Goal: Task Accomplishment & Management: Complete application form

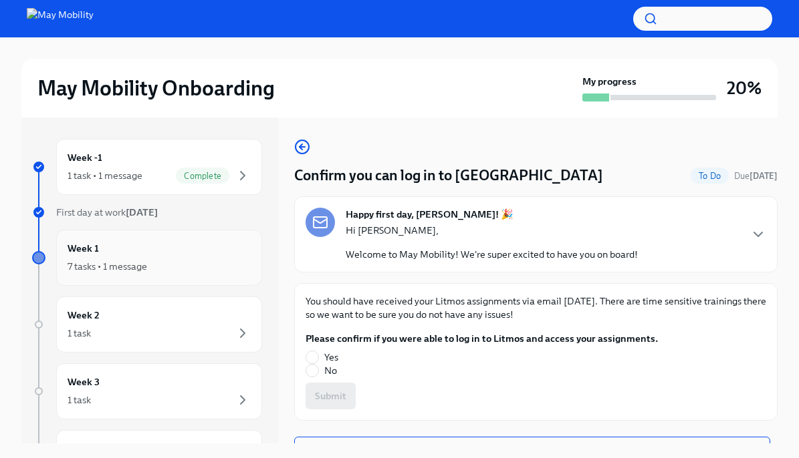
click at [207, 254] on div "Week 1 7 tasks • 1 message" at bounding box center [158, 257] width 183 height 33
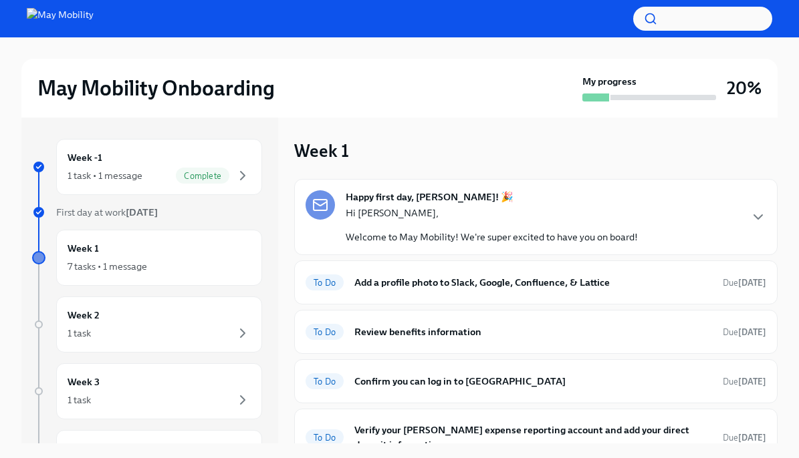
scroll to position [2, 0]
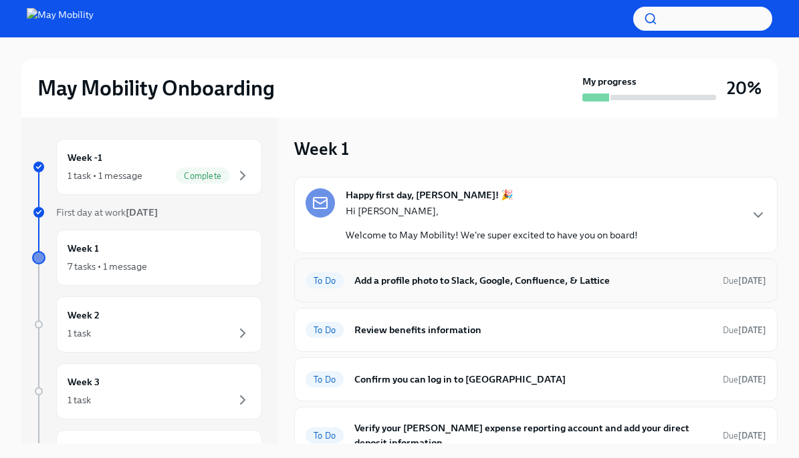
click at [515, 286] on h6 "Add a profile photo to Slack, Google, Confluence, & Lattice" at bounding box center [533, 280] width 358 height 15
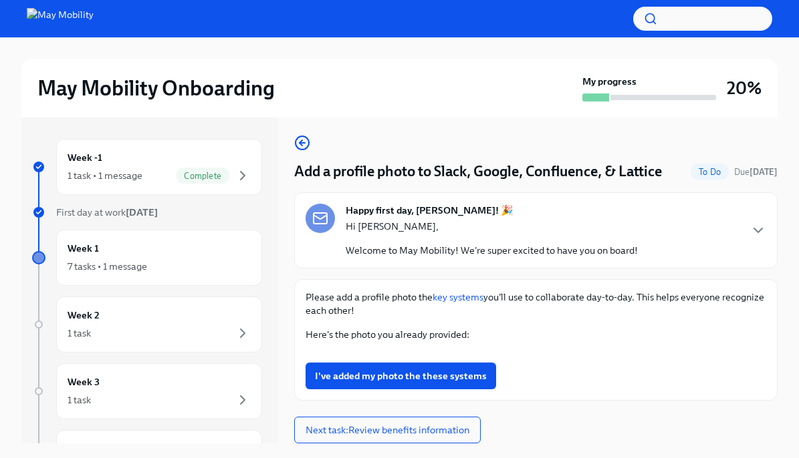
scroll to position [59, 0]
click at [478, 352] on button "Zoom image" at bounding box center [535, 352] width 460 height 0
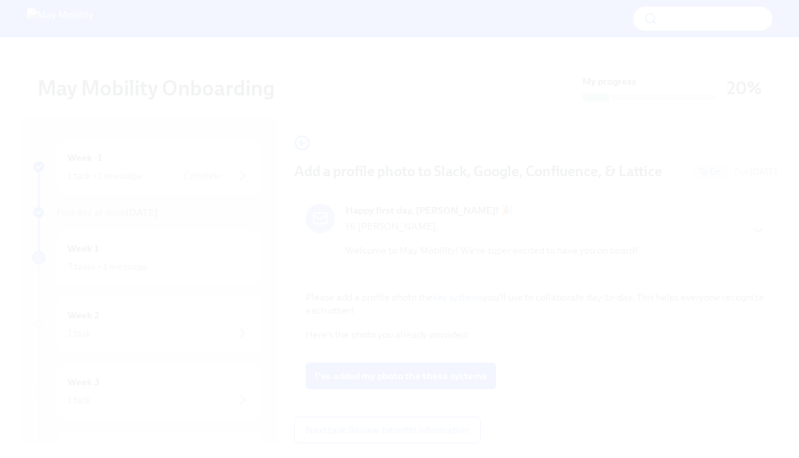
click at [484, 194] on button "Unzoom image" at bounding box center [399, 229] width 799 height 458
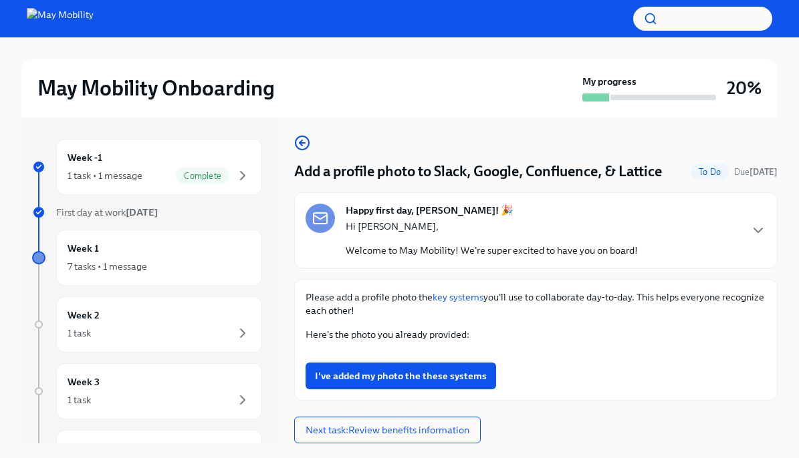
click at [470, 352] on button "Zoom image" at bounding box center [535, 352] width 460 height 0
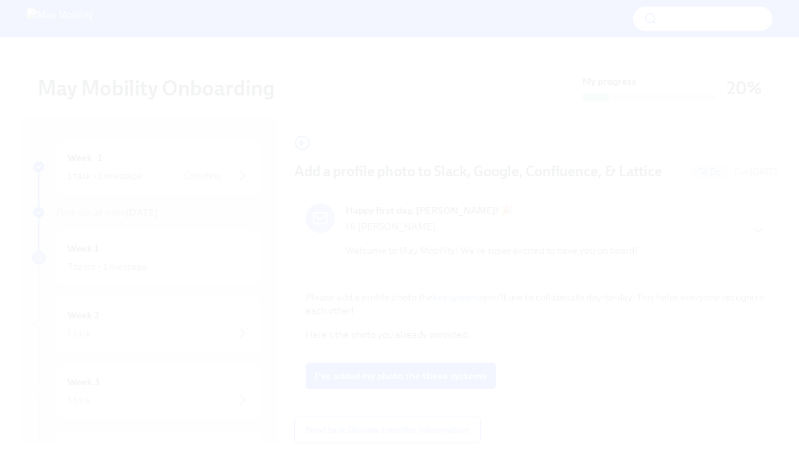
drag, startPoint x: 352, startPoint y: 151, endPoint x: 281, endPoint y: 297, distance: 162.3
click at [281, 297] on button "Unzoom image" at bounding box center [399, 229] width 799 height 458
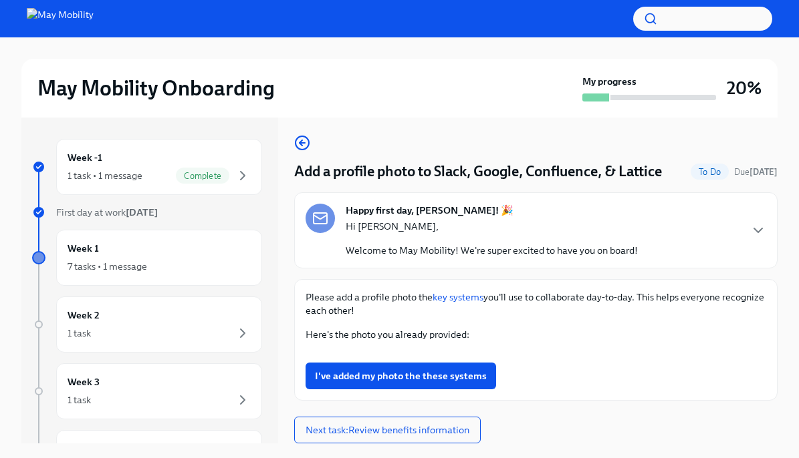
scroll to position [16, 0]
click at [444, 291] on link "key systems" at bounding box center [457, 297] width 51 height 12
click at [527, 352] on button "Zoom image" at bounding box center [535, 352] width 460 height 0
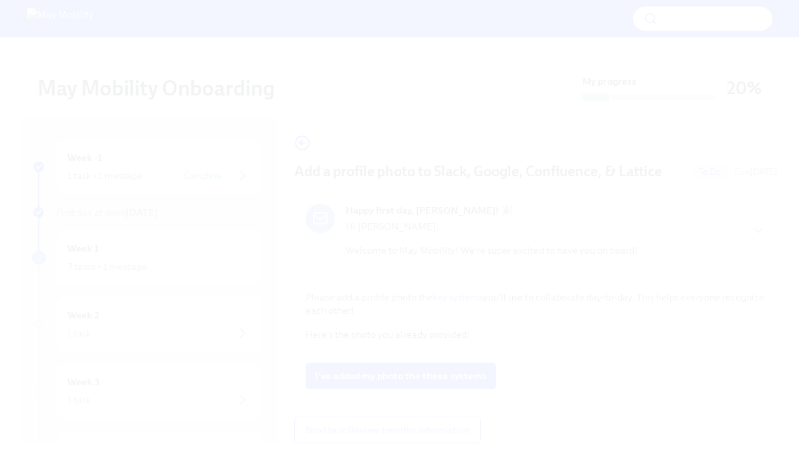
click at [465, 260] on button "Unzoom image" at bounding box center [399, 229] width 799 height 458
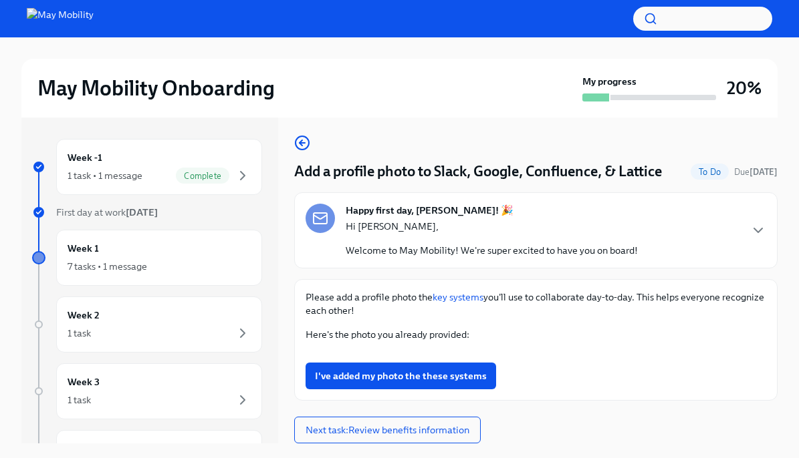
click at [510, 352] on button "Zoom image" at bounding box center [535, 352] width 460 height 0
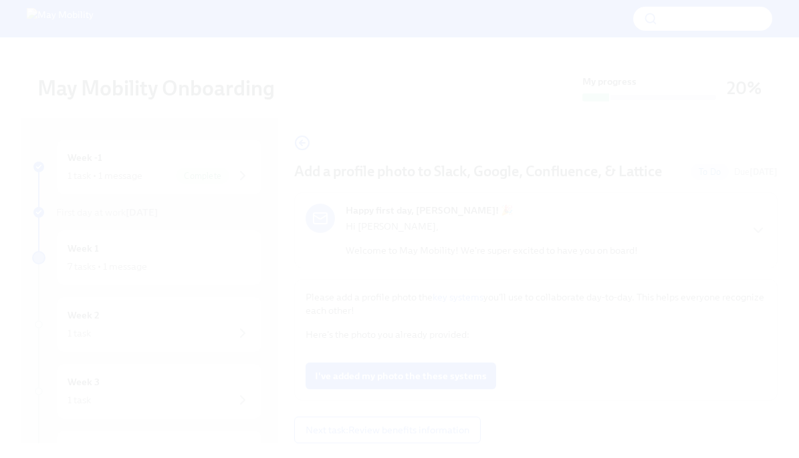
click at [67, 140] on button "Unzoom image" at bounding box center [399, 229] width 799 height 458
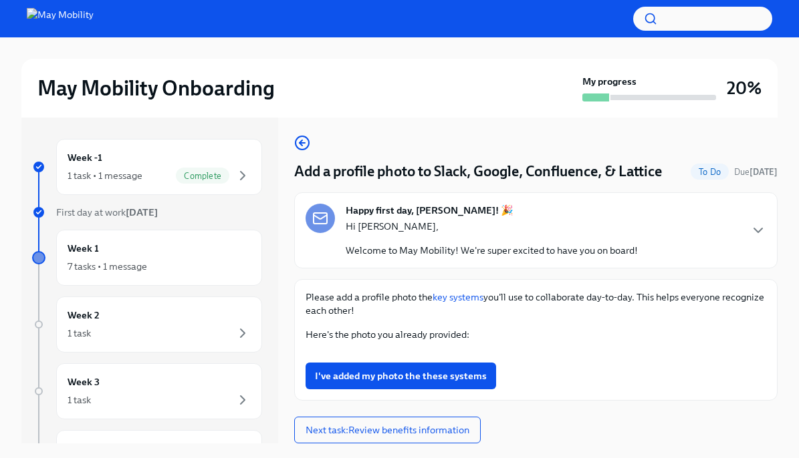
scroll to position [23, 0]
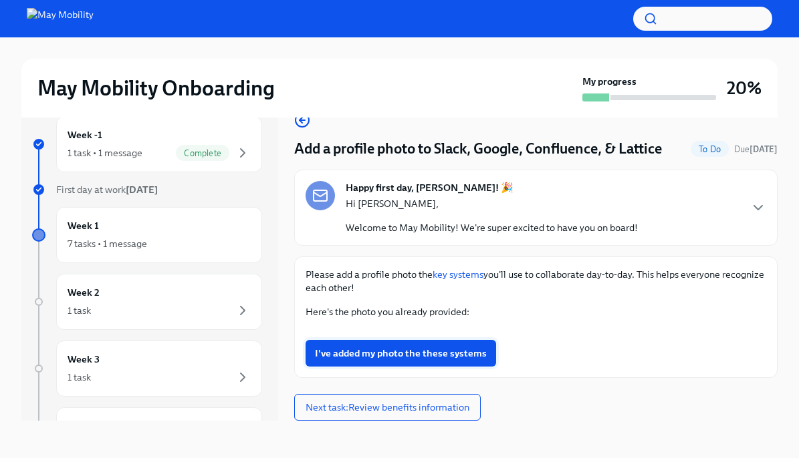
click at [428, 357] on span "I've added my photo the these systems" at bounding box center [401, 353] width 172 height 13
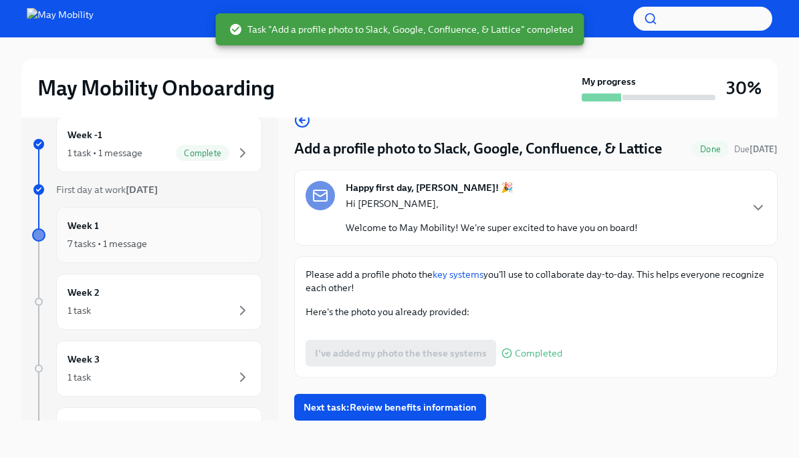
click at [212, 221] on div "Week 1 7 tasks • 1 message" at bounding box center [158, 235] width 183 height 33
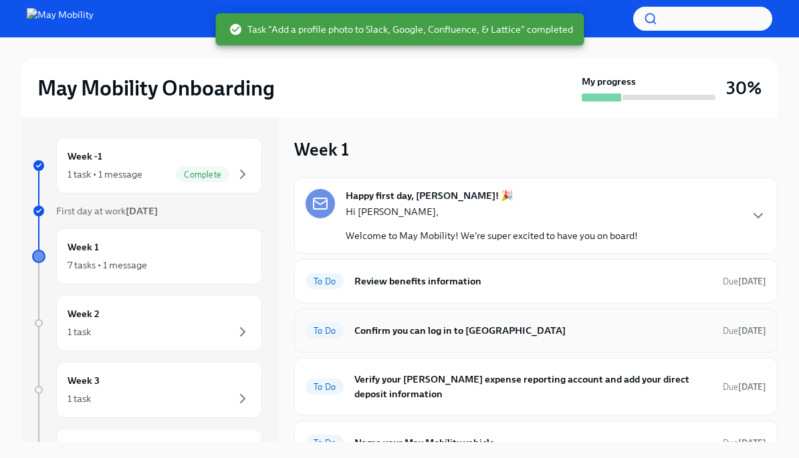
scroll to position [106, 0]
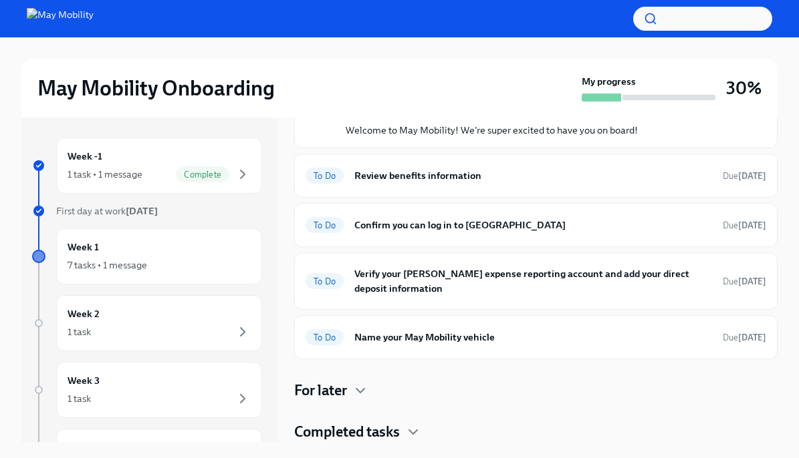
click at [386, 441] on h4 "Completed tasks" at bounding box center [347, 432] width 106 height 20
click at [456, 364] on div "Happy first day, [PERSON_NAME]! 🎉 Hi [PERSON_NAME], Welcome to May Mobility! We…" at bounding box center [535, 312] width 483 height 480
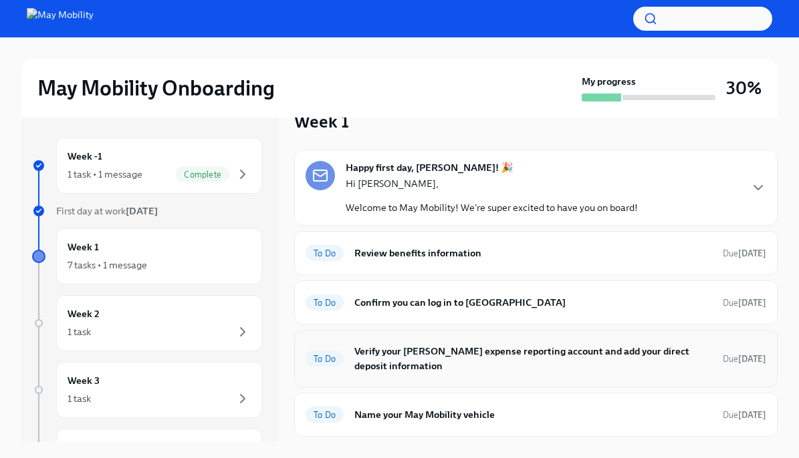
scroll to position [5, 0]
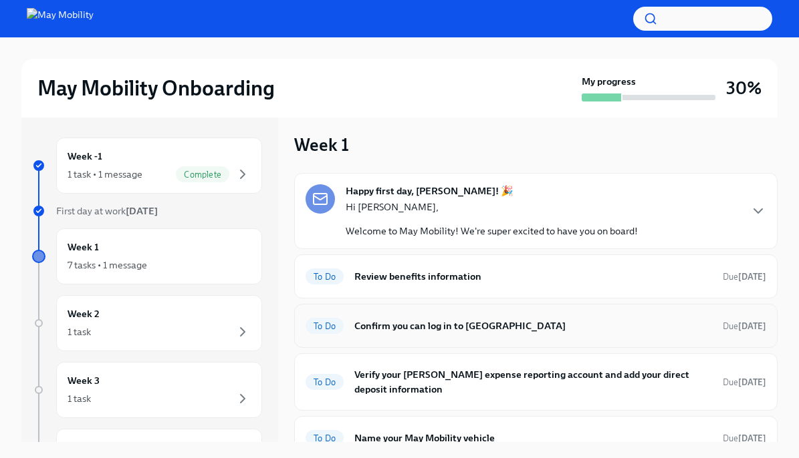
click at [464, 325] on h6 "Confirm you can log in to [GEOGRAPHIC_DATA]" at bounding box center [533, 326] width 358 height 15
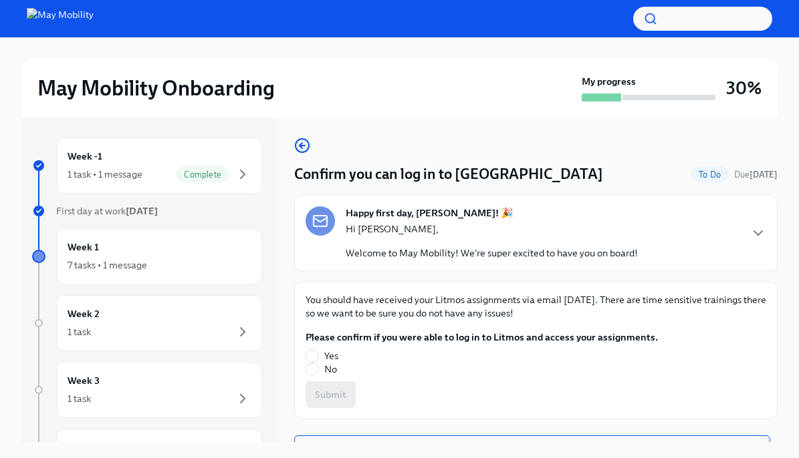
scroll to position [20, 0]
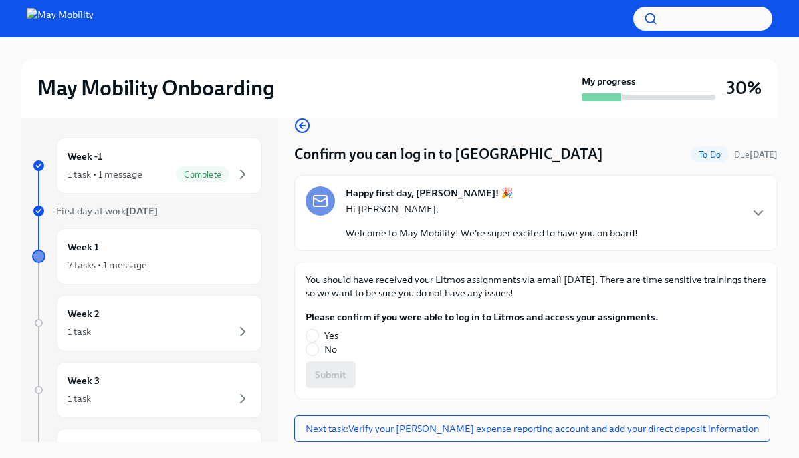
click at [327, 333] on span "Yes" at bounding box center [331, 335] width 14 height 13
click at [318, 333] on input "Yes" at bounding box center [312, 336] width 12 height 12
radio input "true"
click at [334, 376] on span "Submit" at bounding box center [330, 374] width 31 height 13
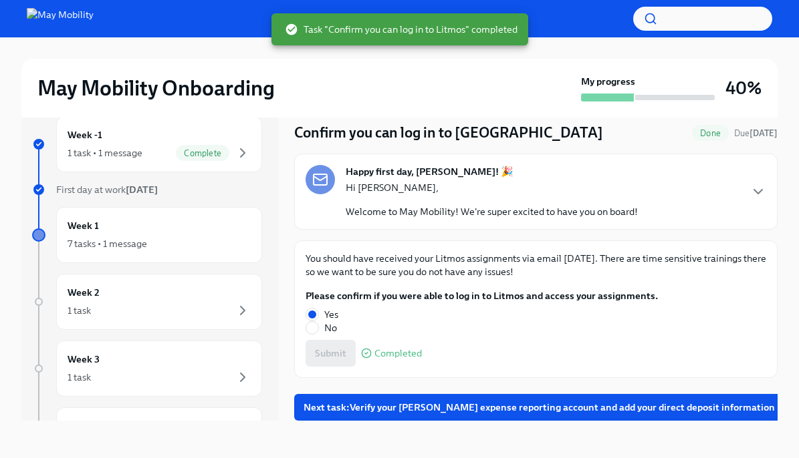
scroll to position [0, 0]
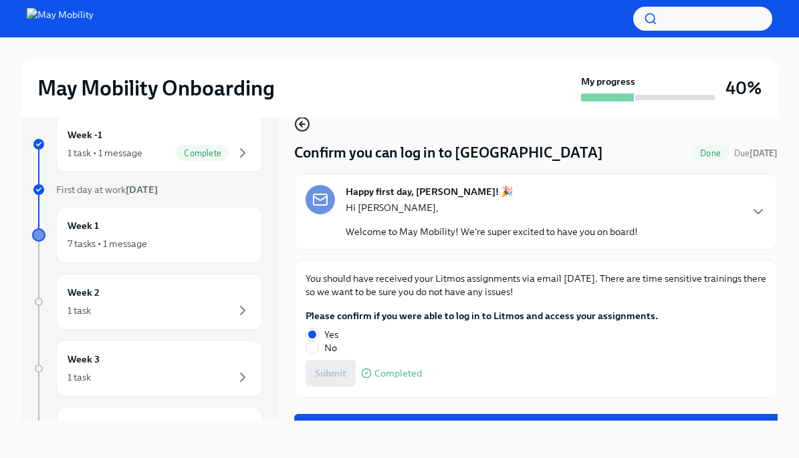
click at [303, 126] on icon "button" at bounding box center [302, 124] width 16 height 16
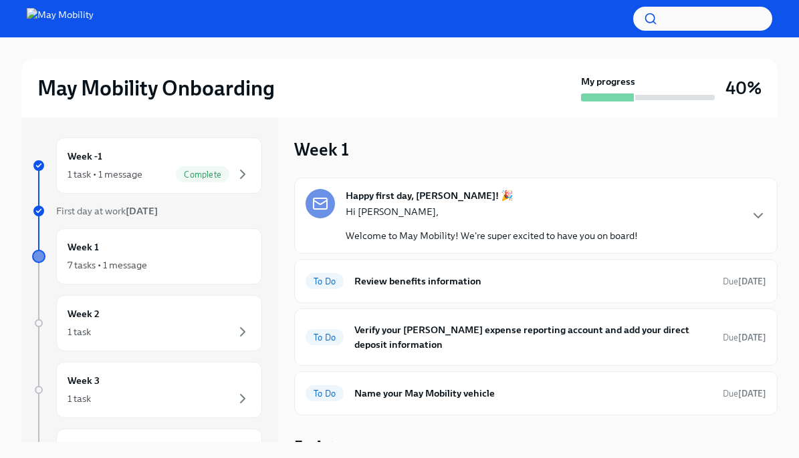
scroll to position [56, 0]
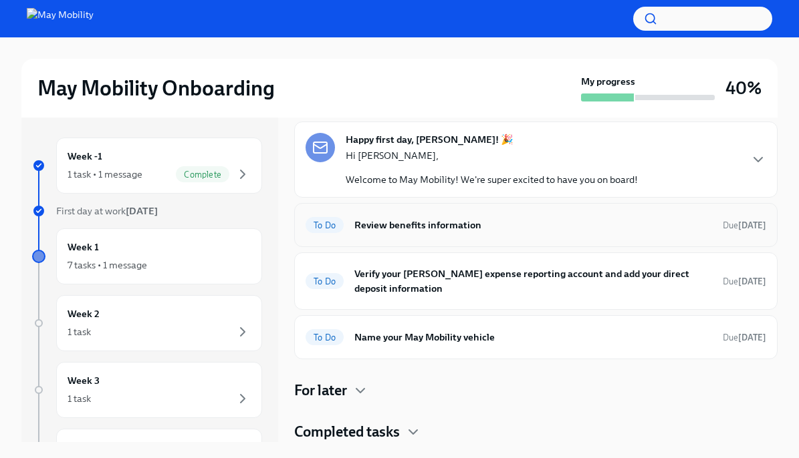
click at [441, 228] on h6 "Review benefits information" at bounding box center [533, 225] width 358 height 15
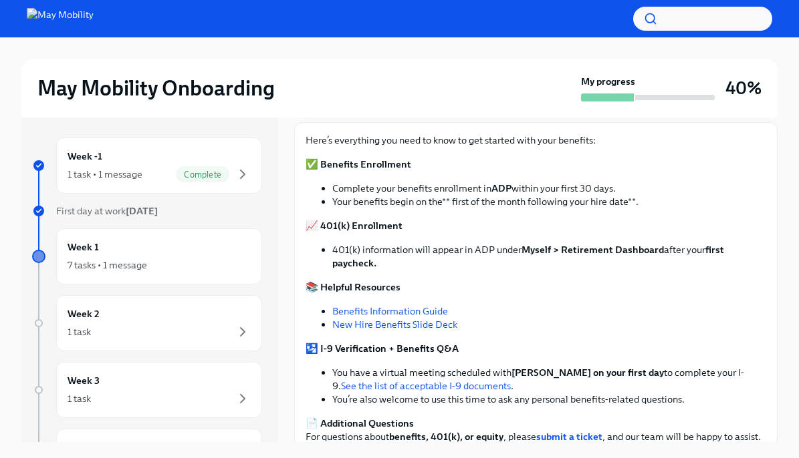
scroll to position [207, 0]
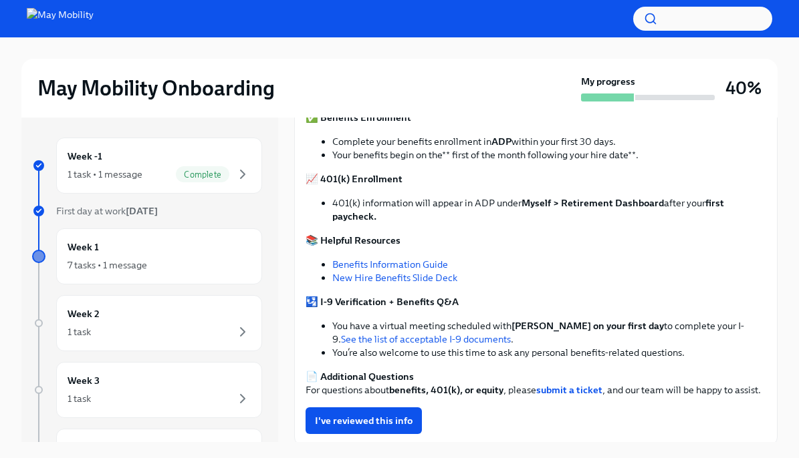
click at [359, 283] on link "New Hire Benefits Slide Deck" at bounding box center [394, 278] width 125 height 12
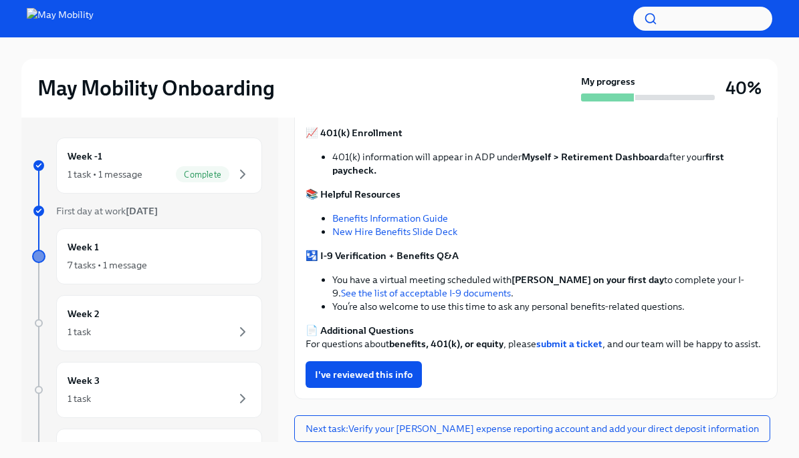
click at [420, 213] on link "Benefits Information Guide" at bounding box center [390, 219] width 116 height 12
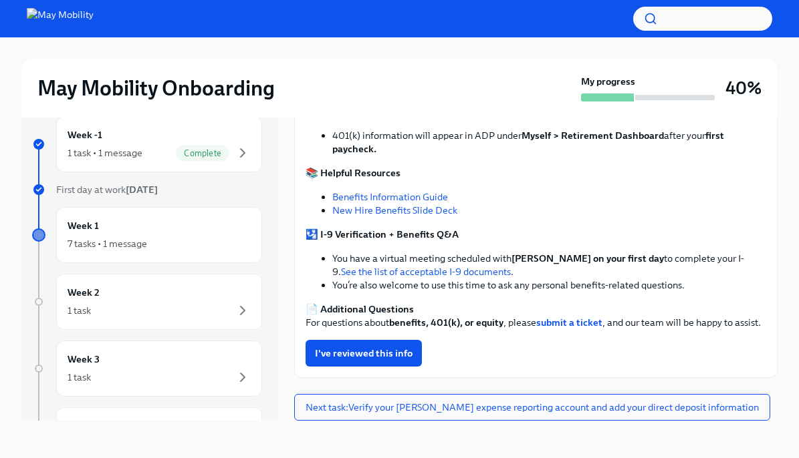
click at [393, 205] on link "New Hire Benefits Slide Deck" at bounding box center [394, 211] width 125 height 12
click at [144, 233] on div "Week 1 7 tasks • 1 message" at bounding box center [158, 235] width 183 height 33
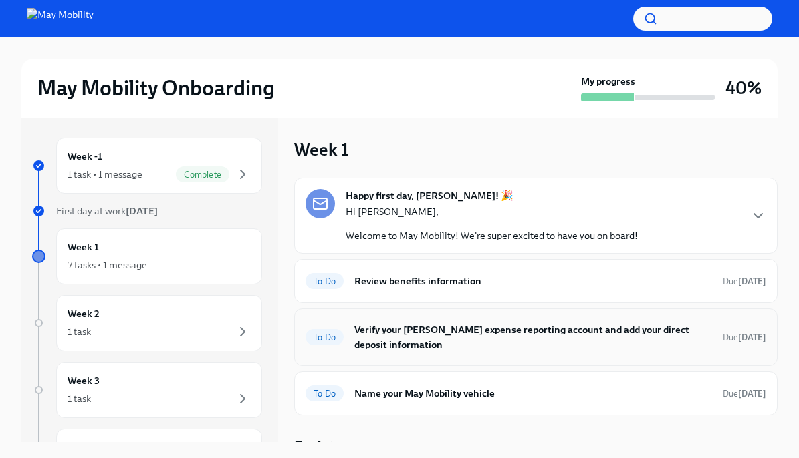
scroll to position [56, 0]
